Goal: Task Accomplishment & Management: Complete application form

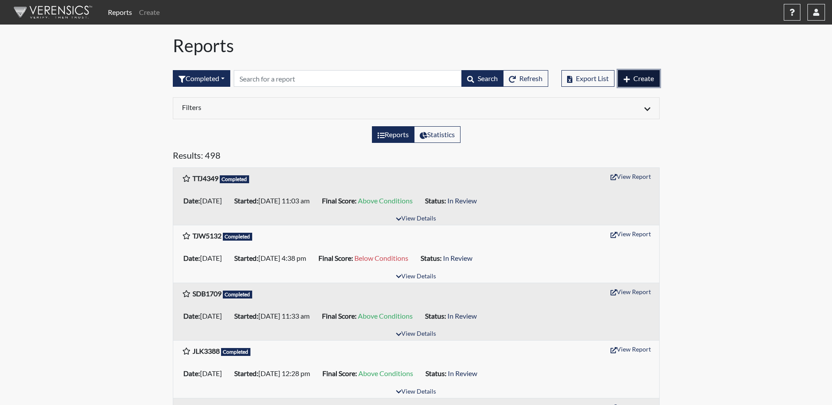
click at [638, 80] on span "Create" at bounding box center [644, 78] width 21 height 8
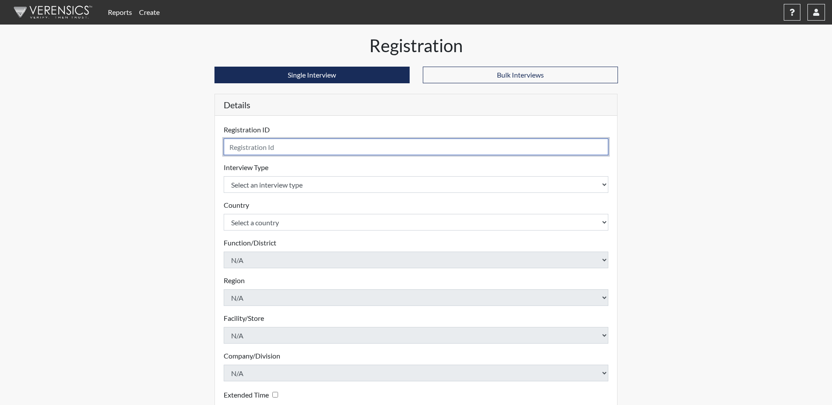
click at [305, 146] on input "text" at bounding box center [416, 147] width 385 height 17
type input "KMK0233"
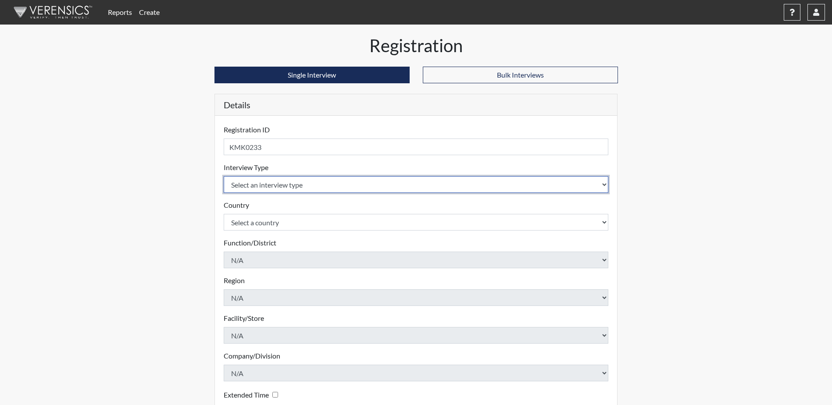
click at [356, 183] on select "Select an interview type" at bounding box center [416, 184] width 385 height 17
click at [340, 192] on select "Select an interview type" at bounding box center [416, 184] width 385 height 17
click at [600, 187] on select "Select an interview type" at bounding box center [416, 184] width 385 height 17
click at [603, 185] on select "Select an interview type" at bounding box center [416, 184] width 385 height 17
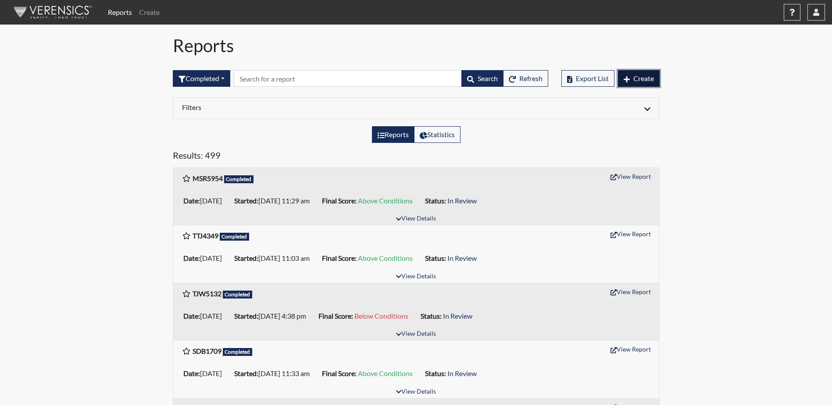
click at [635, 77] on span "Create" at bounding box center [644, 78] width 21 height 8
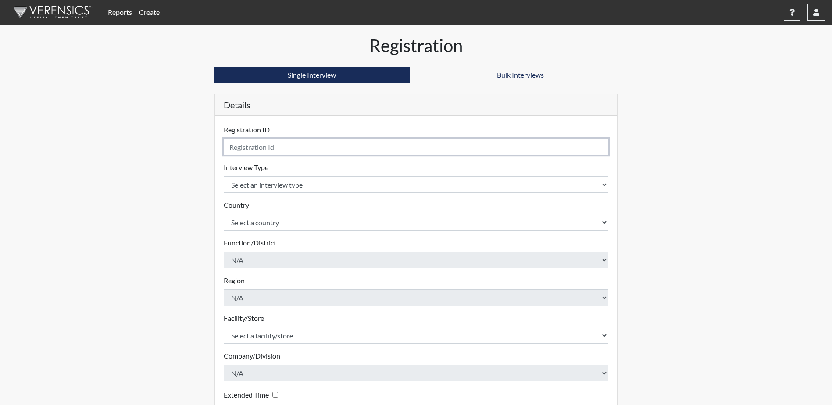
click at [251, 149] on input "text" at bounding box center [416, 147] width 385 height 17
type input "KMK0233"
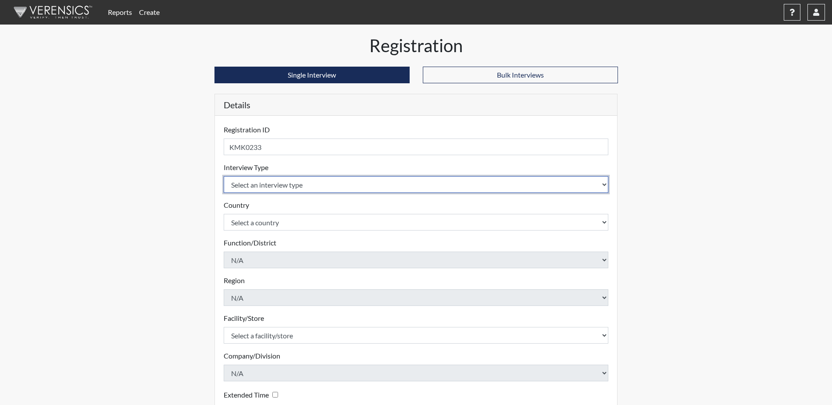
click at [323, 187] on select "Select an interview type Corrections Pre-Employment" at bounding box center [416, 184] width 385 height 17
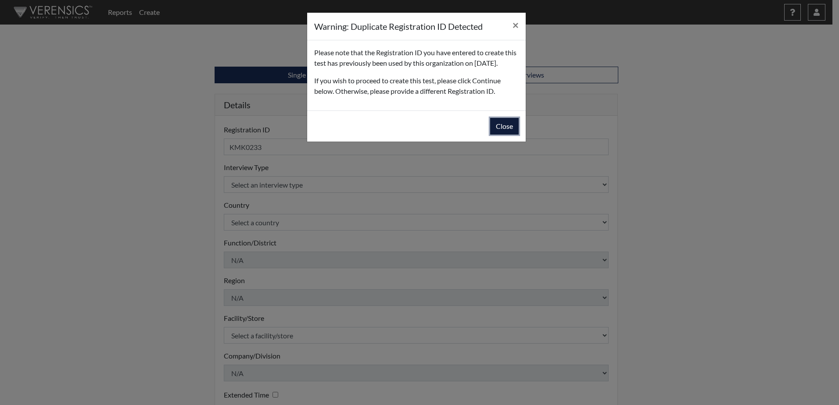
click at [503, 135] on button "Close" at bounding box center [504, 126] width 29 height 17
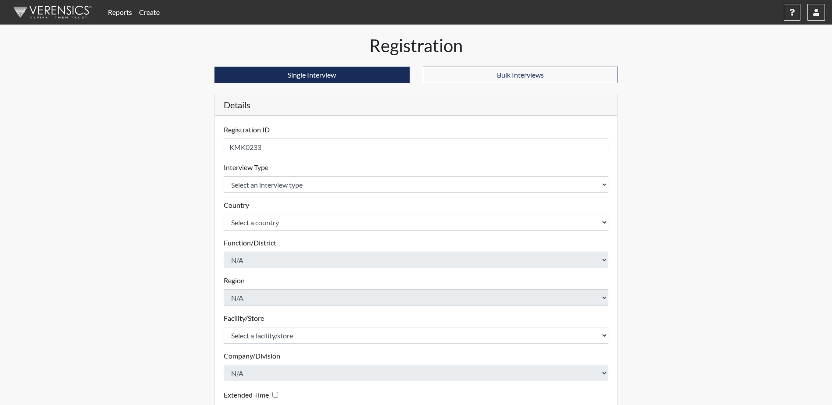
click at [430, 196] on form "Registration ID KMK0233 Please provide a registration ID. Interview Type Select…" at bounding box center [416, 282] width 385 height 315
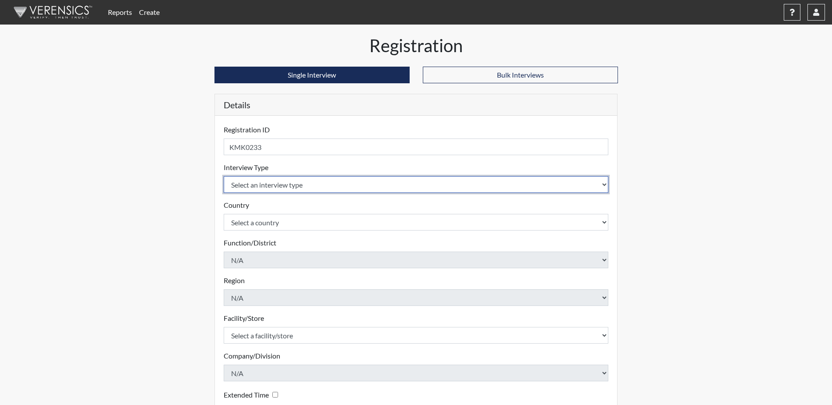
click at [600, 188] on select "Select an interview type Corrections Pre-Employment" at bounding box center [416, 184] width 385 height 17
select select "ff733e93-e1bf-11ea-9c9f-0eff0cf7eb8f"
click at [224, 176] on select "Select an interview type Corrections Pre-Employment" at bounding box center [416, 184] width 385 height 17
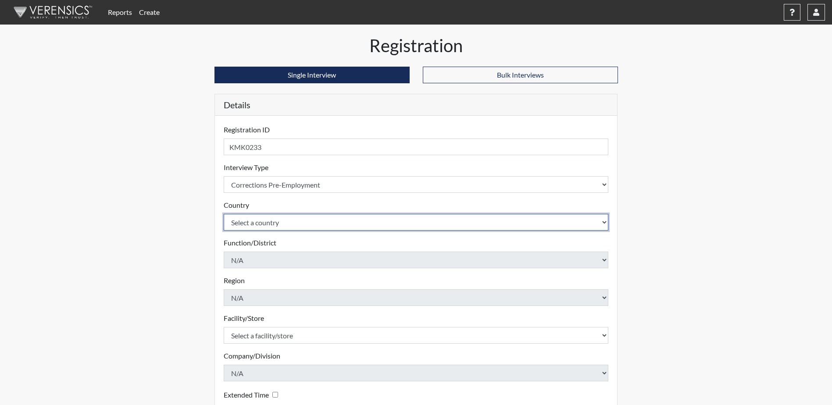
click at [304, 224] on select "Select a country [GEOGRAPHIC_DATA] [GEOGRAPHIC_DATA]" at bounding box center [416, 222] width 385 height 17
select select "united-states-of-[GEOGRAPHIC_DATA]"
click at [224, 214] on select "Select a country [GEOGRAPHIC_DATA] [GEOGRAPHIC_DATA]" at bounding box center [416, 222] width 385 height 17
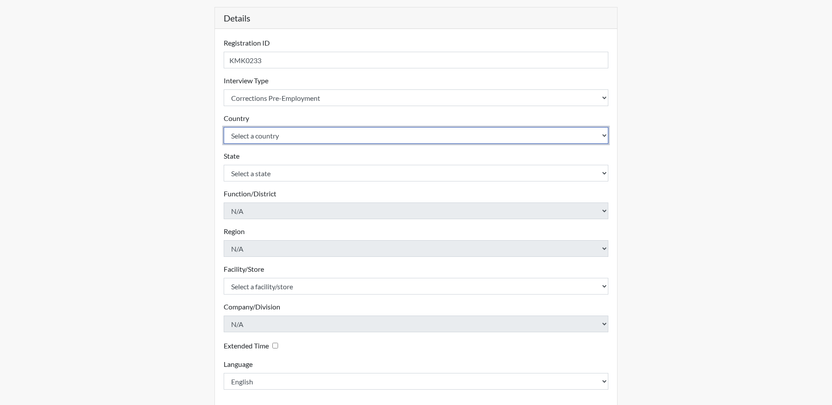
scroll to position [88, 0]
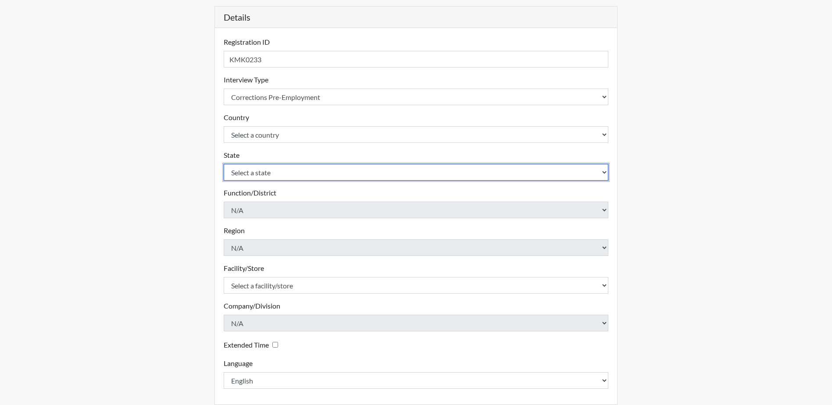
click at [323, 173] on select "Select a state [US_STATE] [US_STATE] [US_STATE] [US_STATE] [US_STATE] [US_STATE…" at bounding box center [416, 172] width 385 height 17
select select "GA"
click at [224, 164] on select "Select a state [US_STATE] [US_STATE] [US_STATE] [US_STATE] [US_STATE] [US_STATE…" at bounding box center [416, 172] width 385 height 17
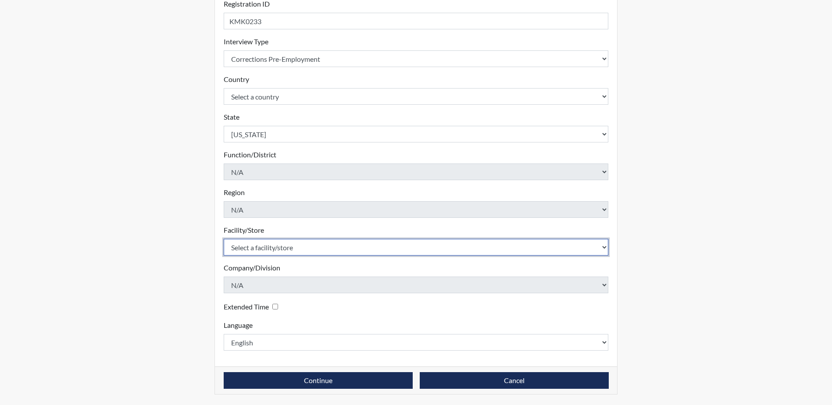
click at [361, 246] on select "Select a facility/store Valdosta SP" at bounding box center [416, 247] width 385 height 17
select select "96ac6cf4-fbd2-4878-b4f5-77d924e0624a"
click at [224, 239] on select "Select a facility/store Valdosta SP" at bounding box center [416, 247] width 385 height 17
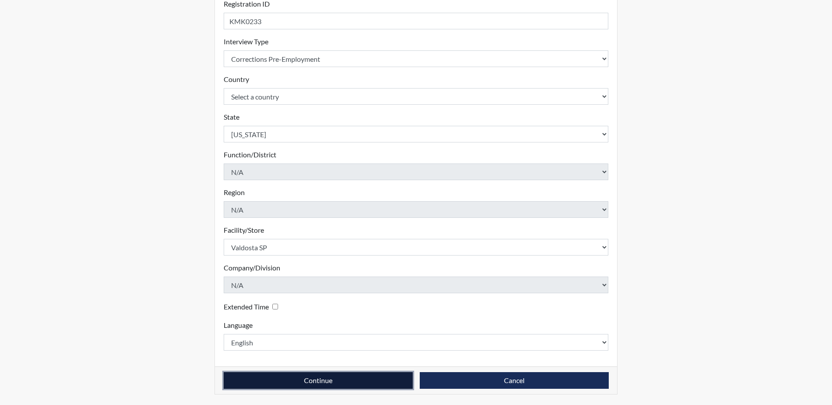
click at [338, 384] on button "Continue" at bounding box center [318, 381] width 189 height 17
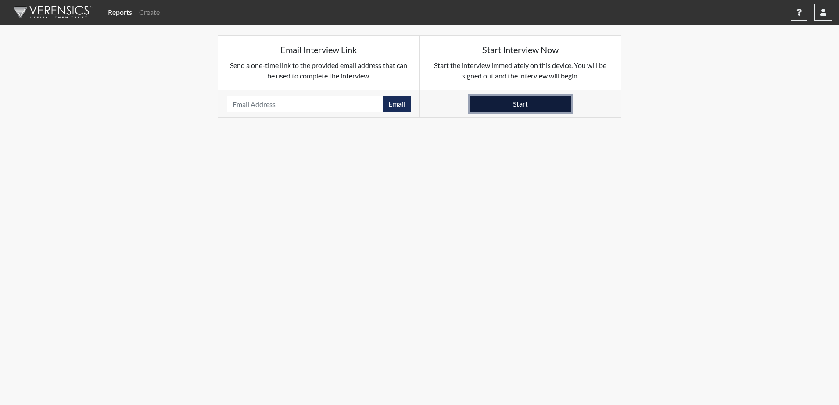
click at [538, 104] on button "Start" at bounding box center [521, 104] width 102 height 17
